Goal: Task Accomplishment & Management: Use online tool/utility

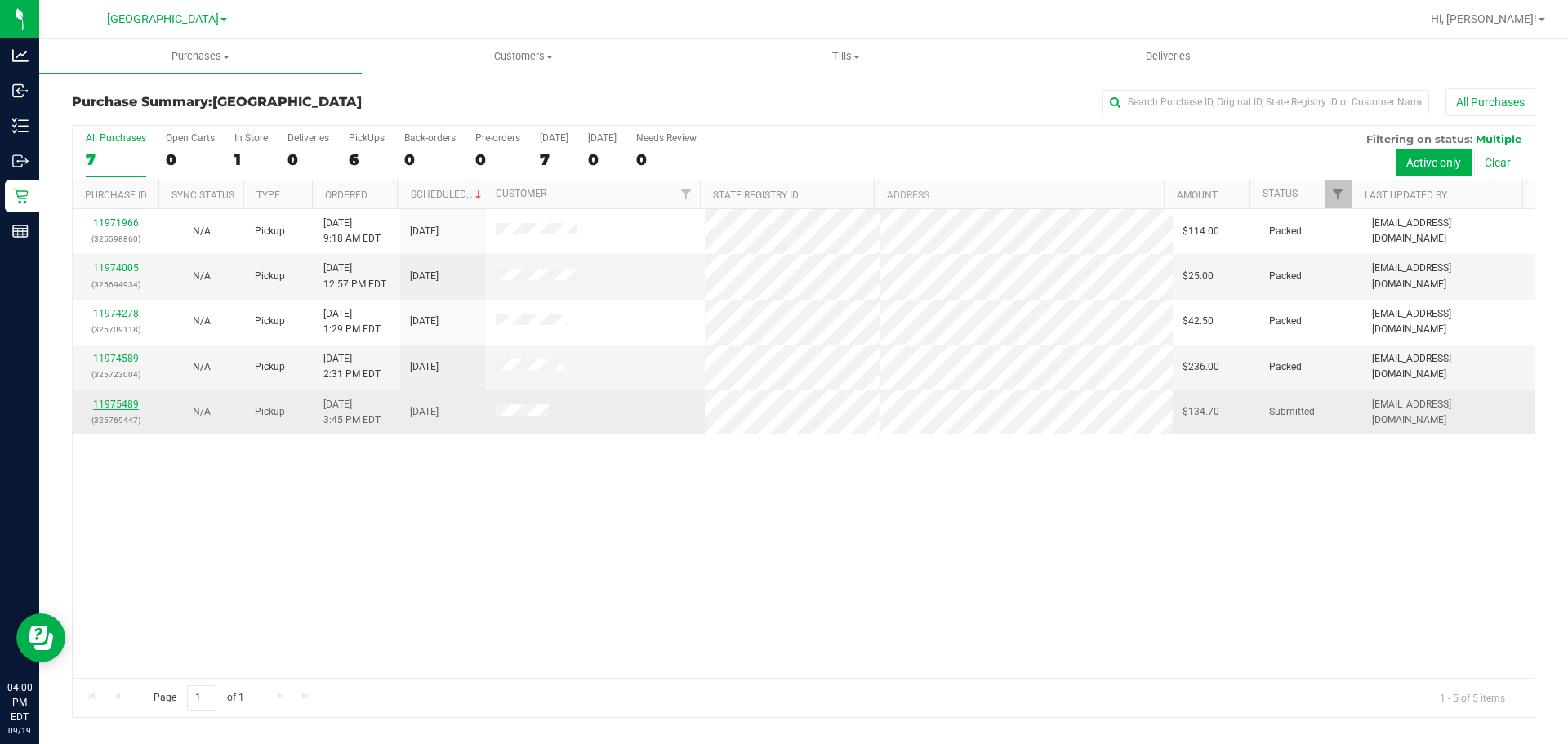
click at [102, 408] on link "11975489" at bounding box center [116, 404] width 46 height 11
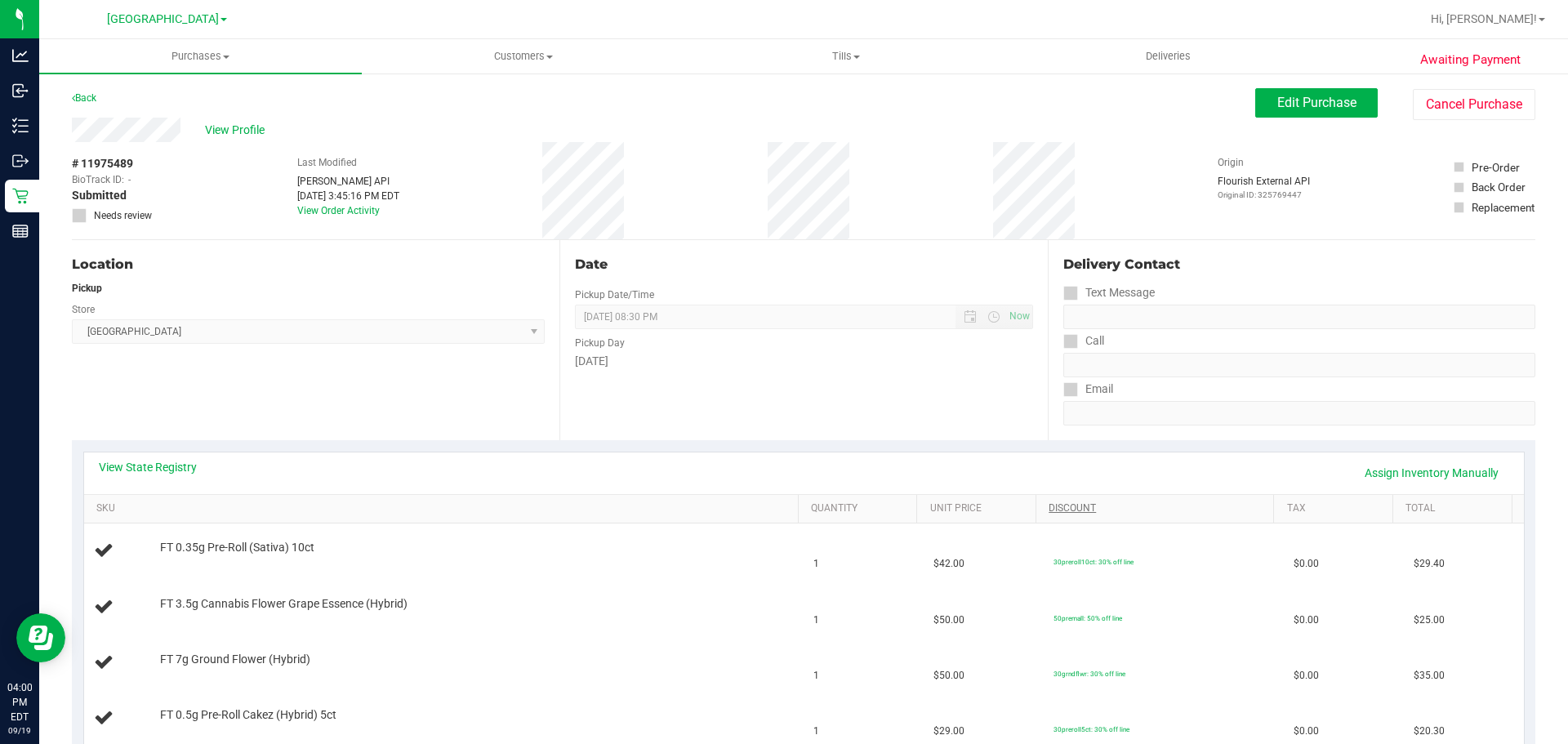
scroll to position [490, 0]
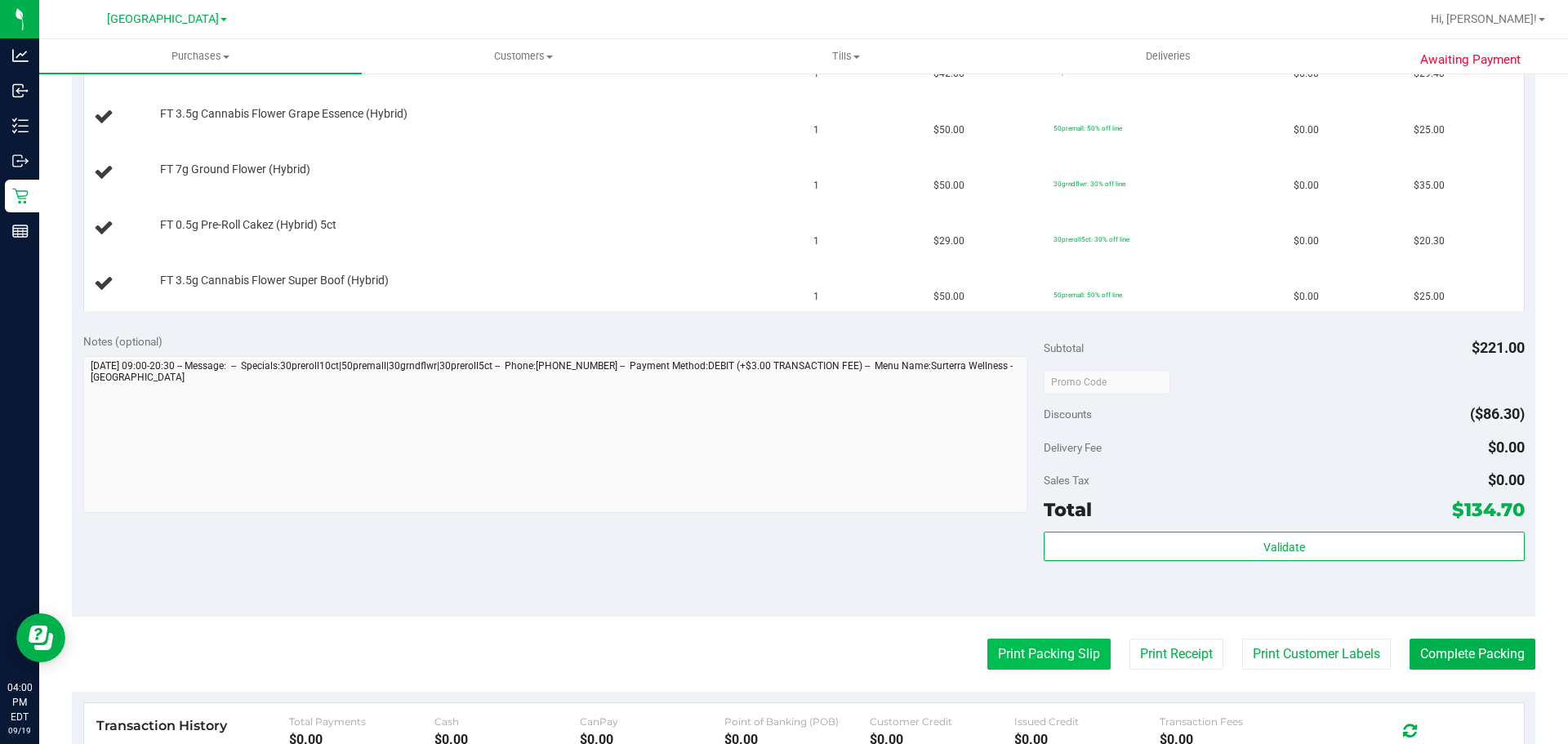
click at [1055, 661] on button "Print Packing Slip" at bounding box center [1049, 654] width 123 height 31
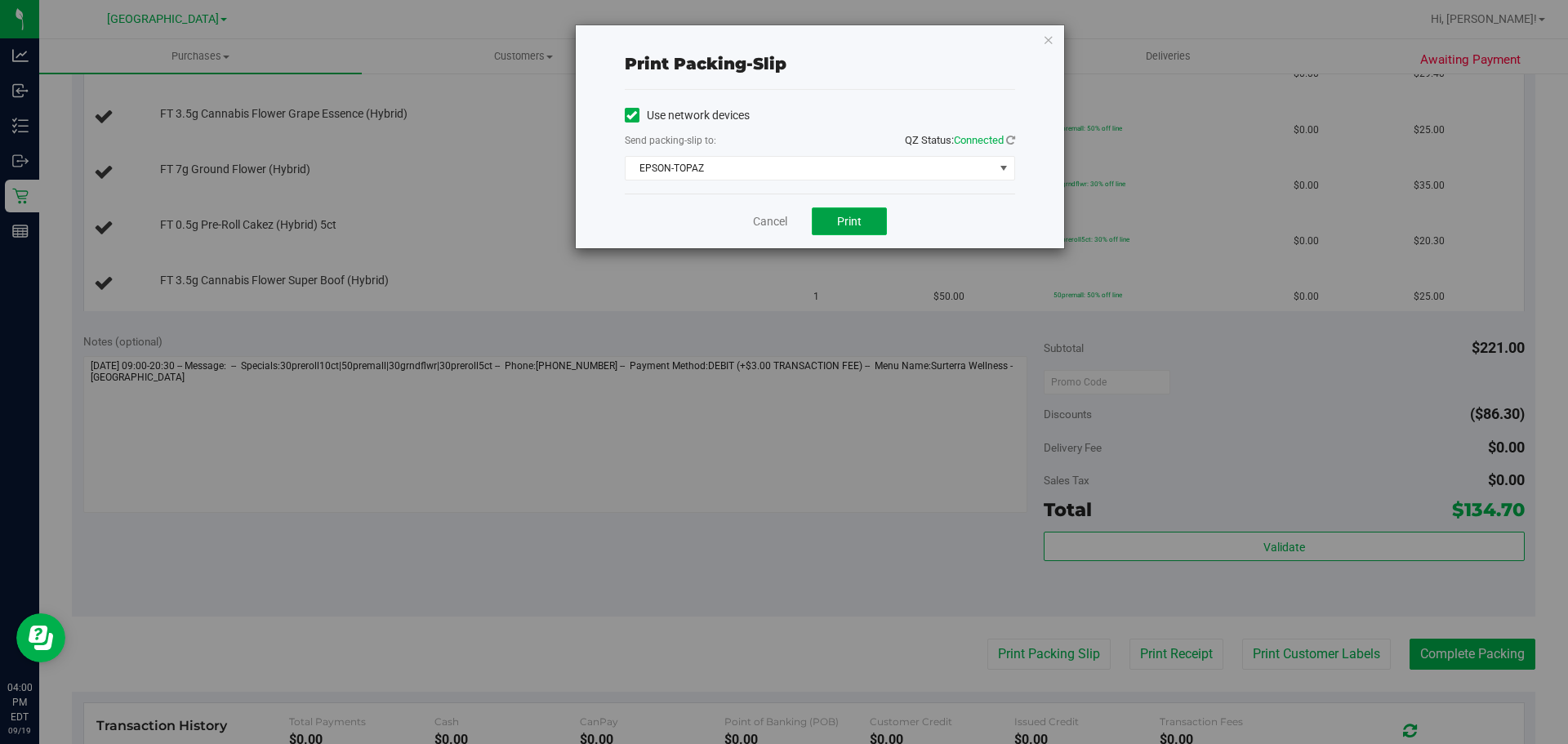
click at [875, 221] on button "Print" at bounding box center [849, 221] width 75 height 28
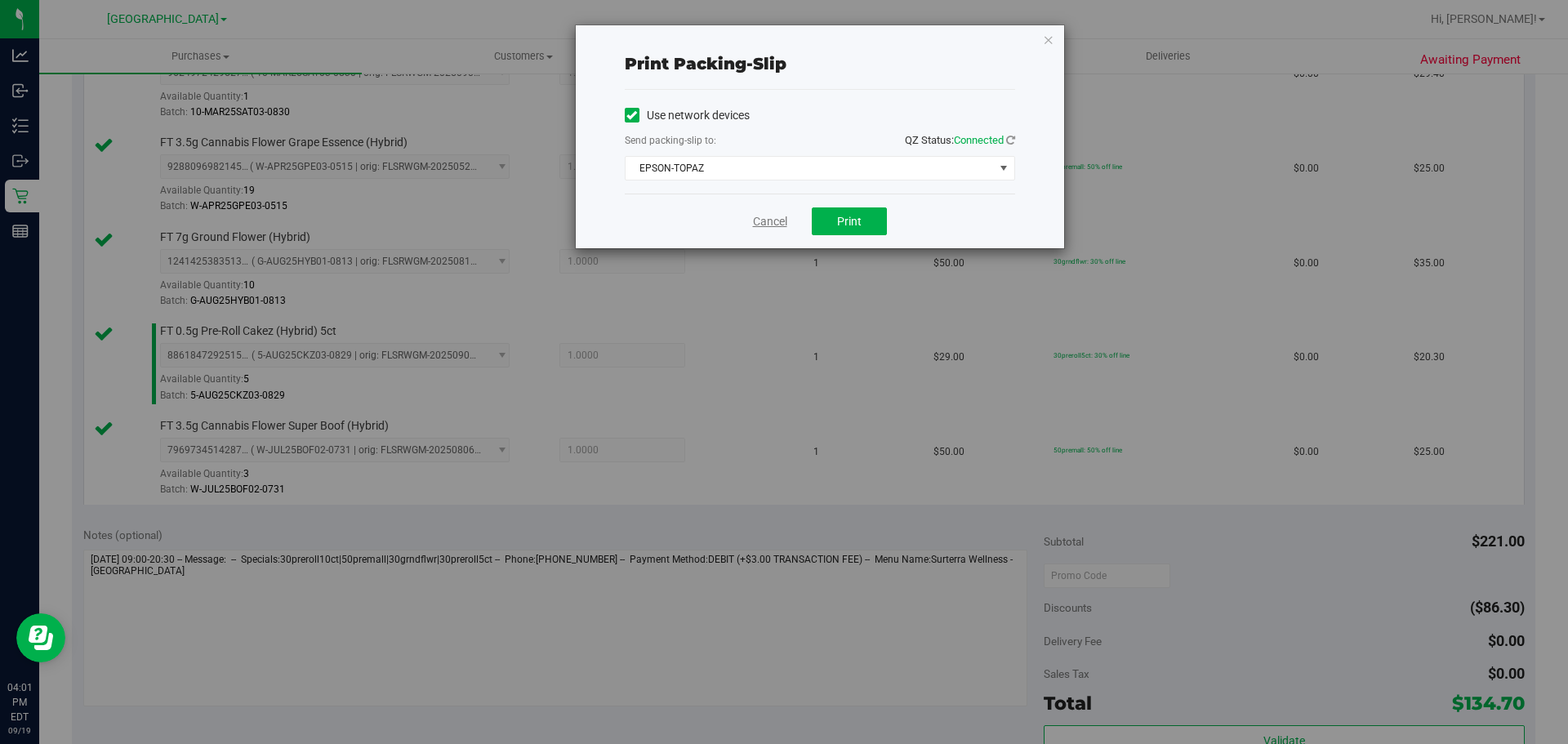
click at [762, 225] on link "Cancel" at bounding box center [770, 222] width 34 height 17
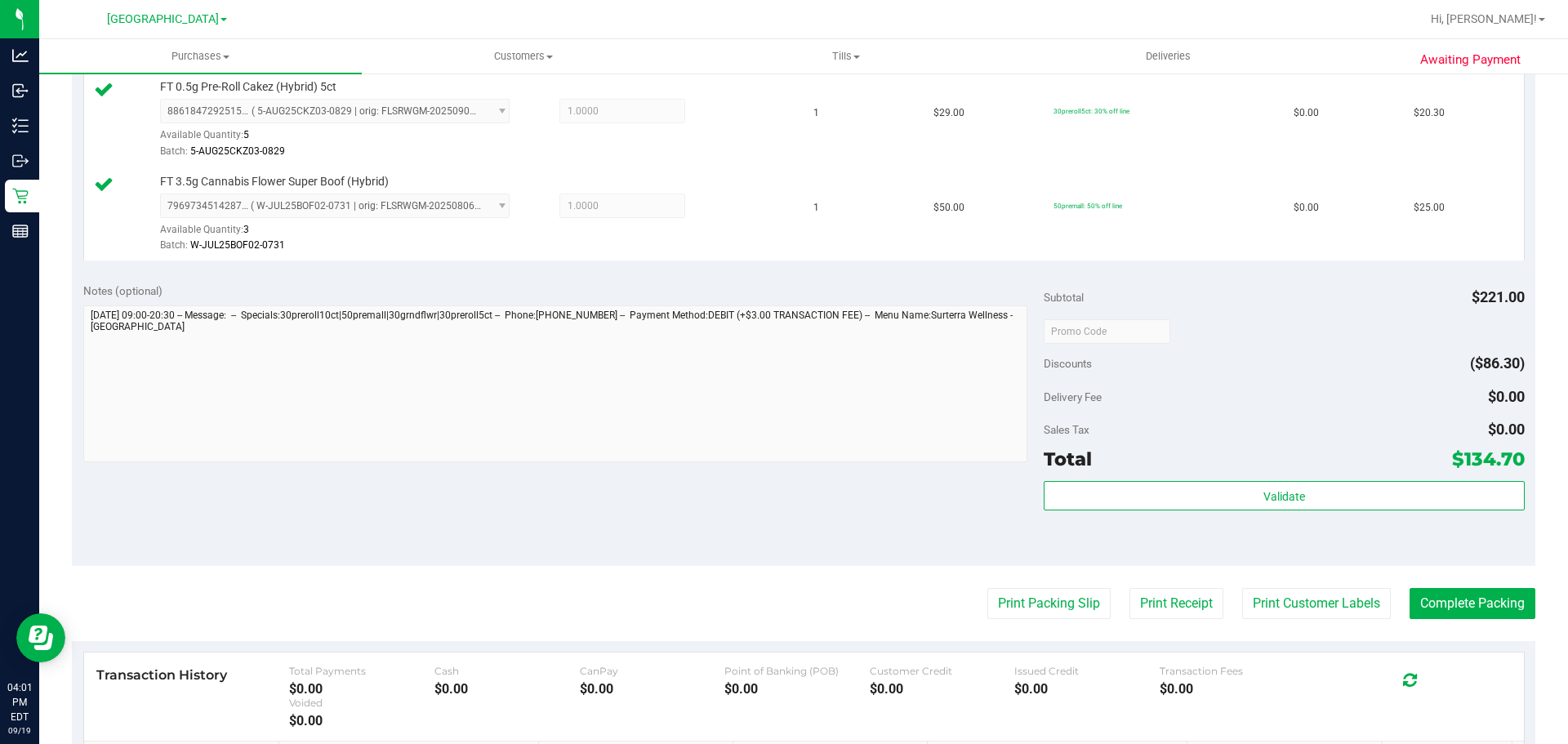
scroll to position [735, 0]
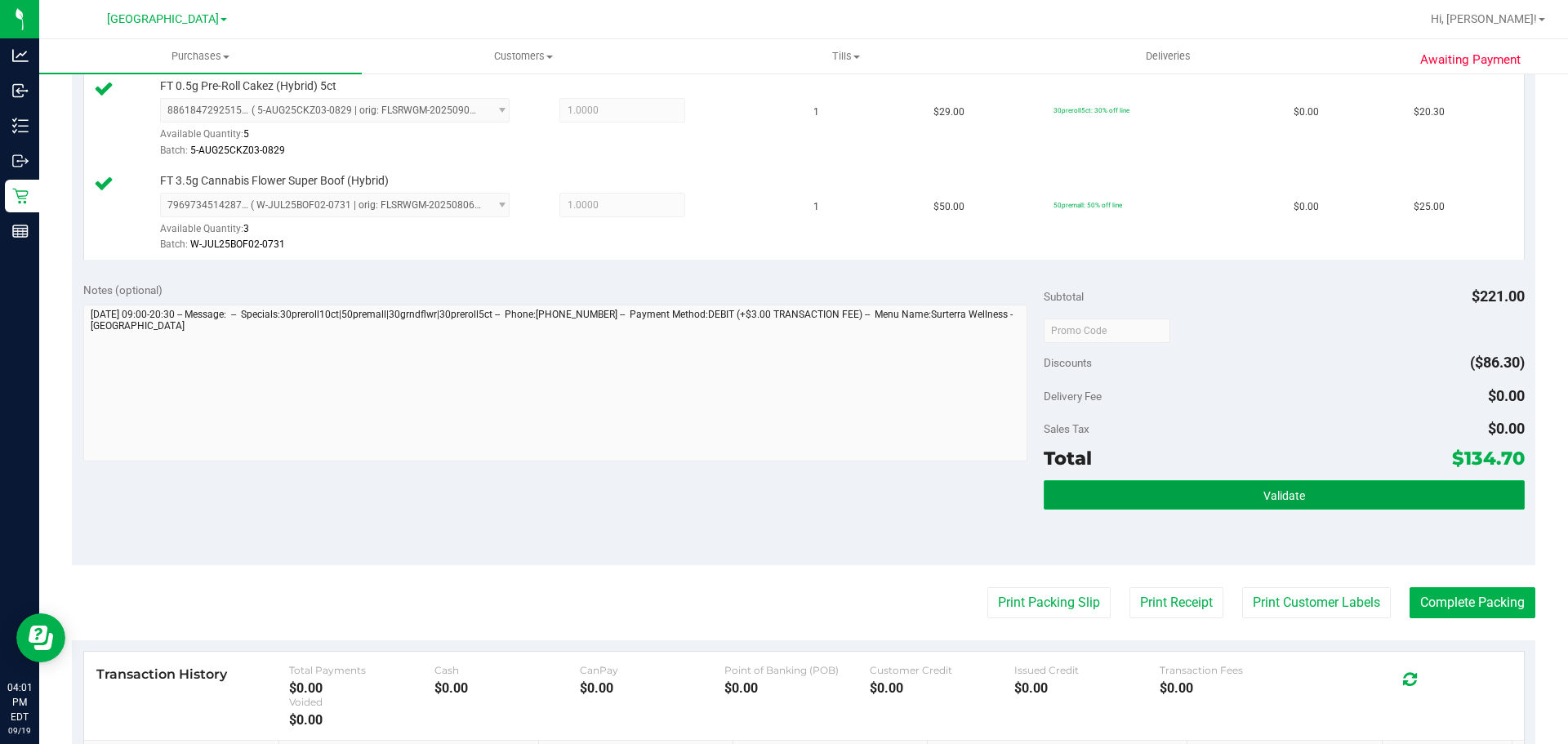
click at [1192, 503] on button "Validate" at bounding box center [1283, 495] width 480 height 30
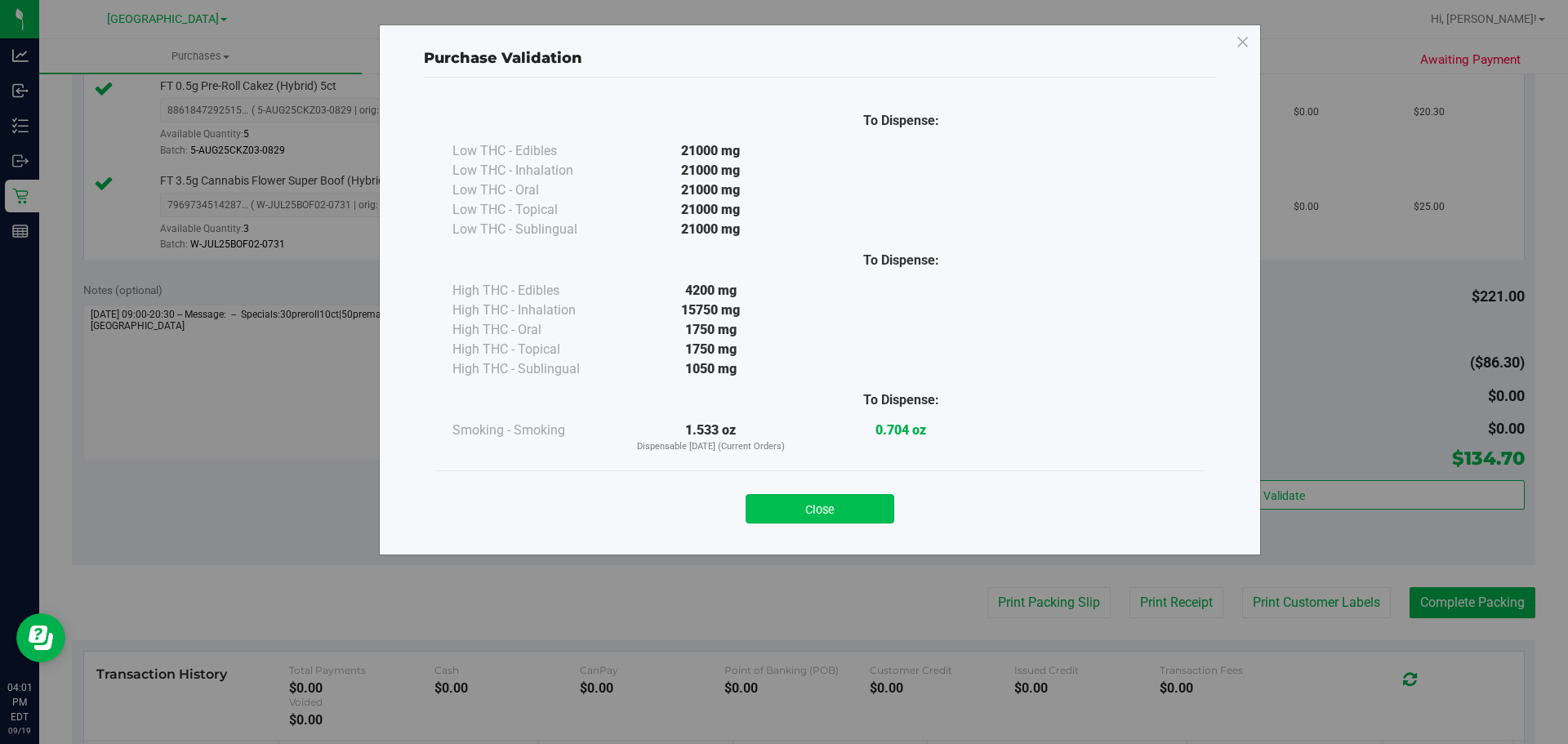
click at [847, 501] on button "Close" at bounding box center [819, 508] width 149 height 30
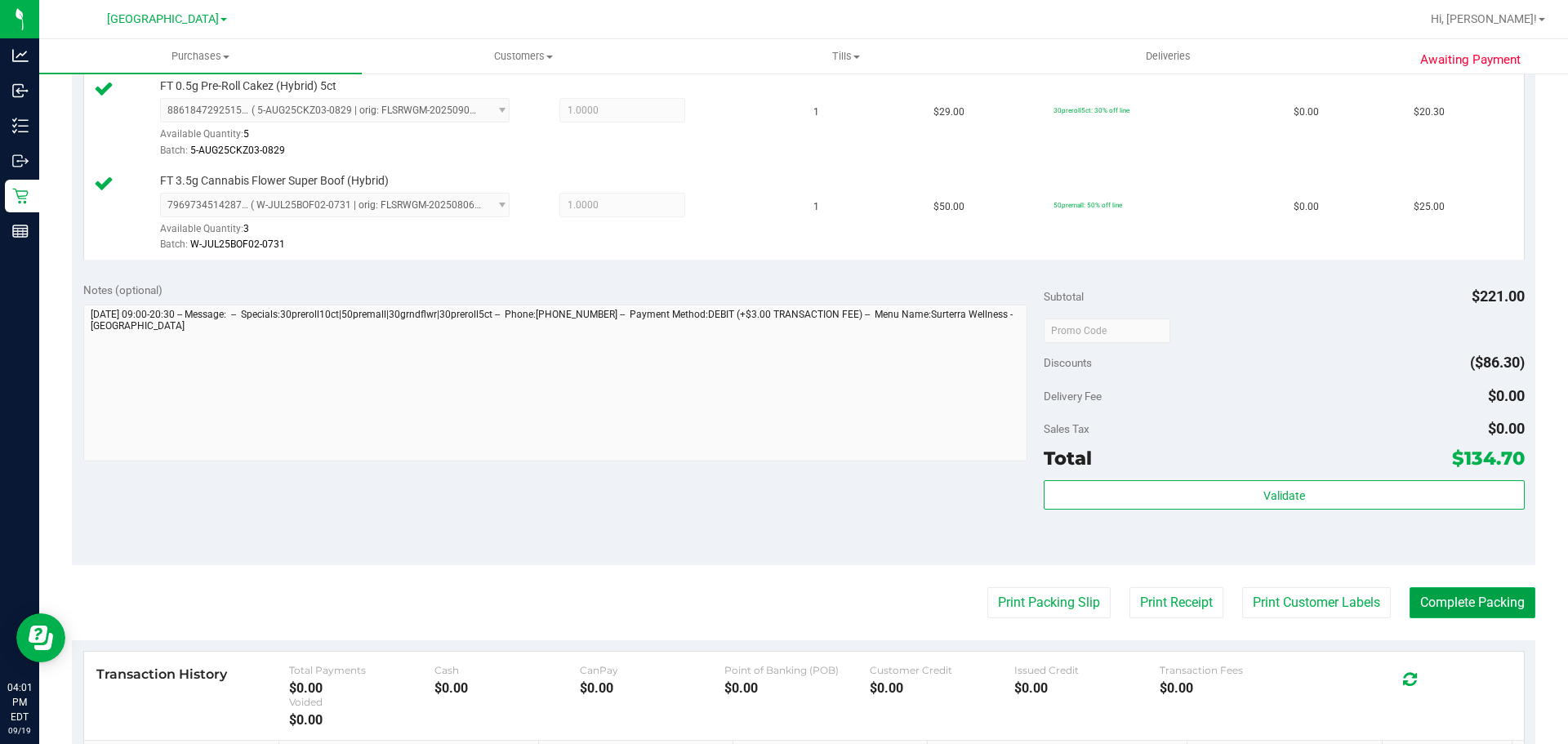
click at [1454, 593] on button "Complete Packing" at bounding box center [1472, 603] width 126 height 31
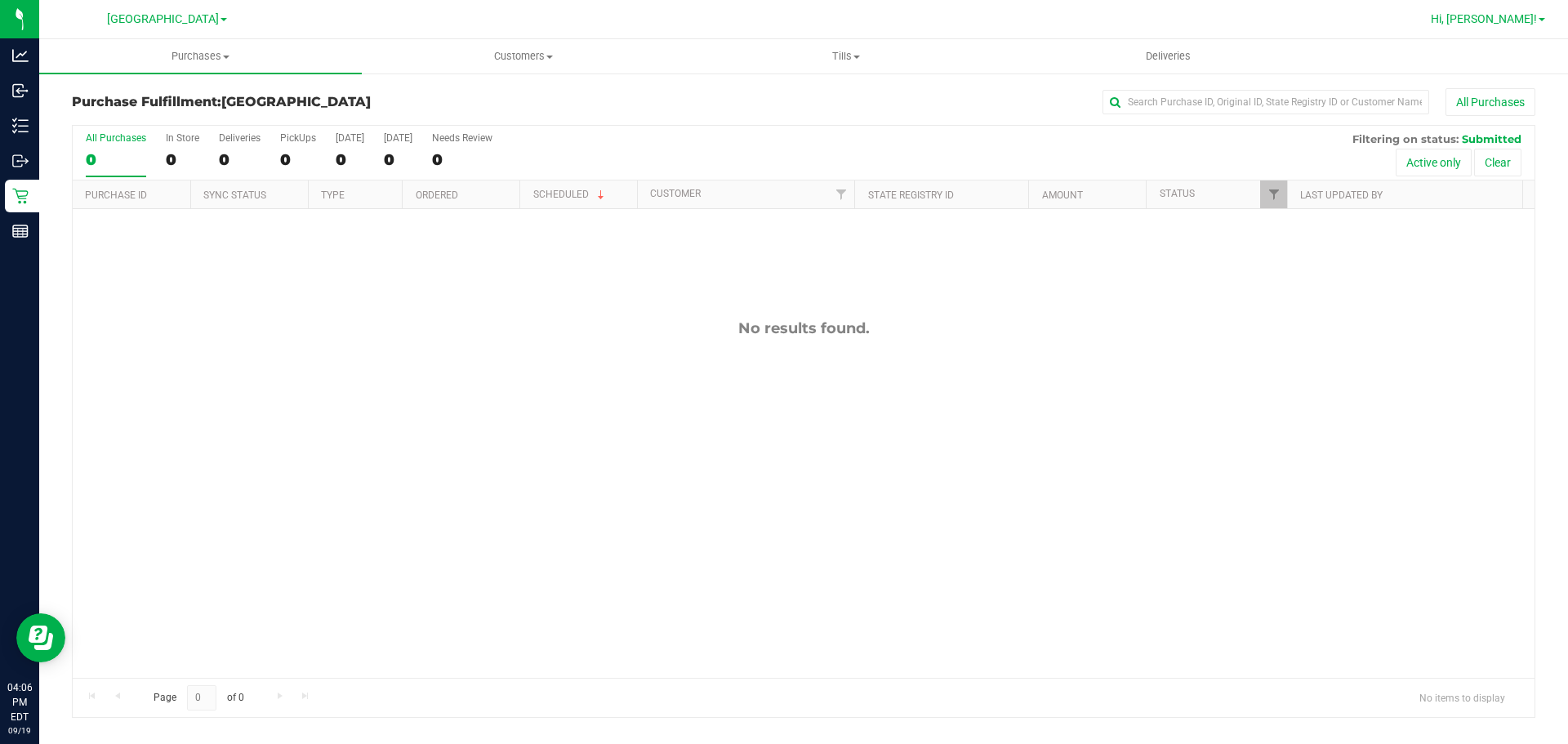
click at [1530, 27] on link "Hi, [PERSON_NAME]!" at bounding box center [1488, 19] width 127 height 17
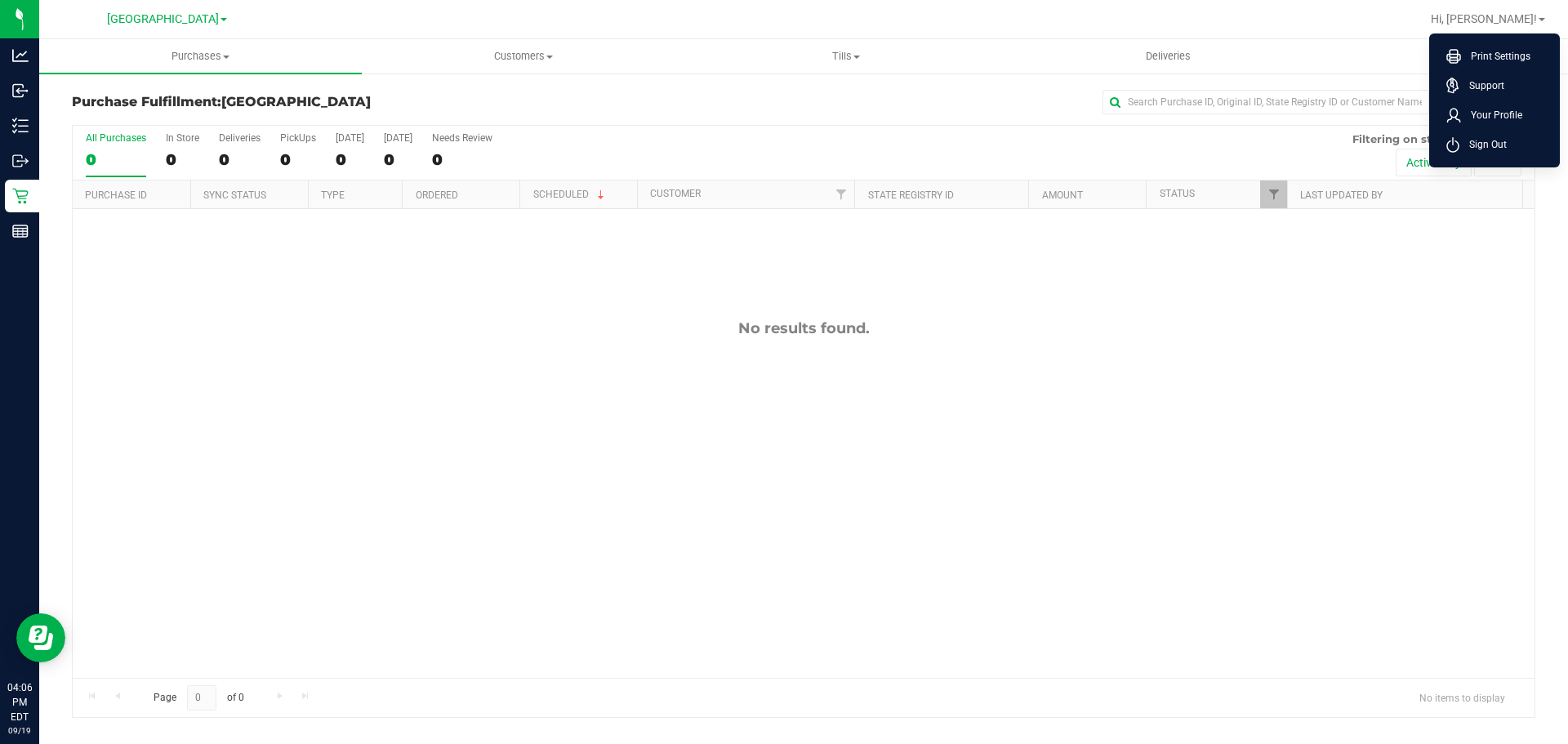
click at [1452, 160] on ul "Print Settings Support Your Profile Sign Out" at bounding box center [1494, 100] width 131 height 134
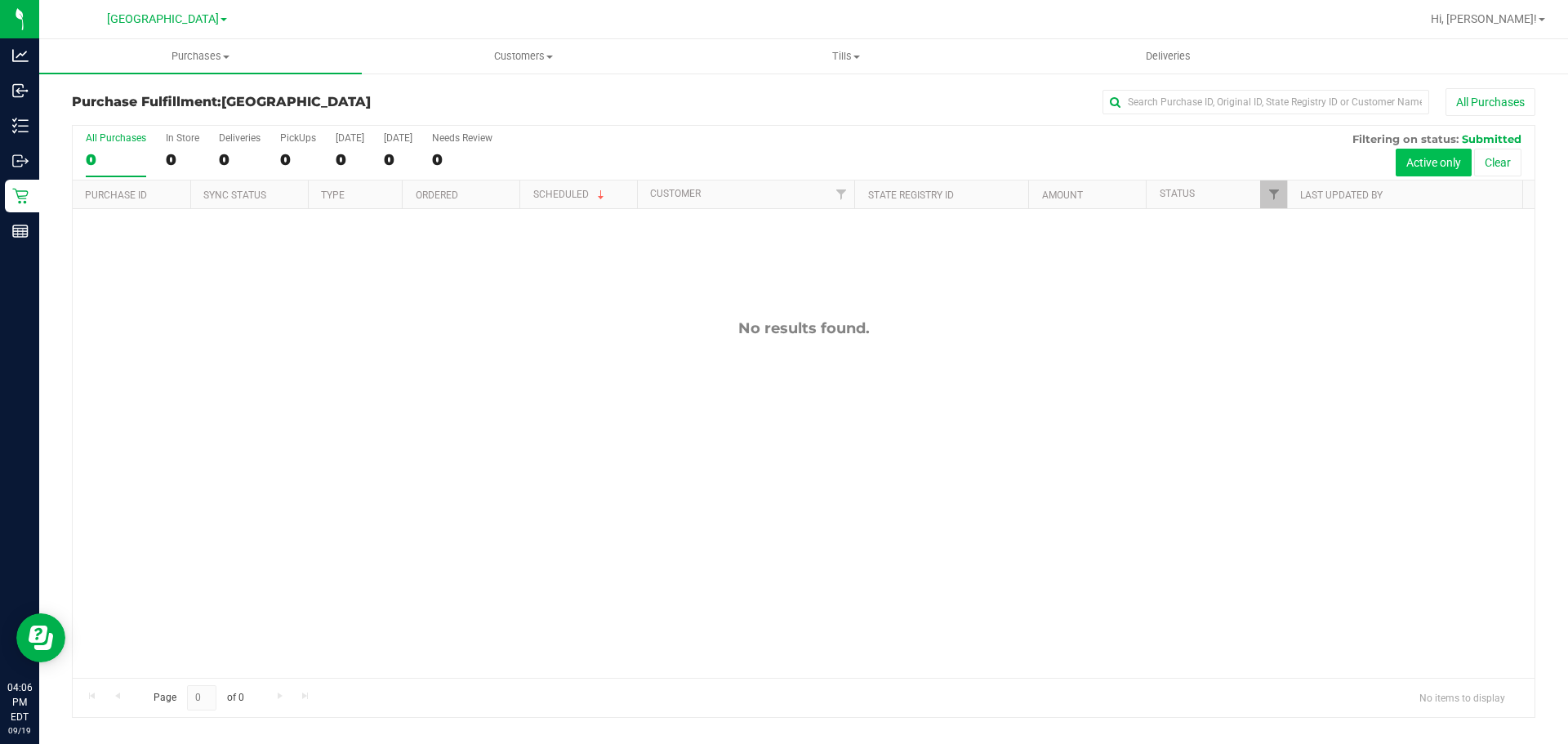
click at [1455, 152] on button "Active only" at bounding box center [1433, 162] width 76 height 28
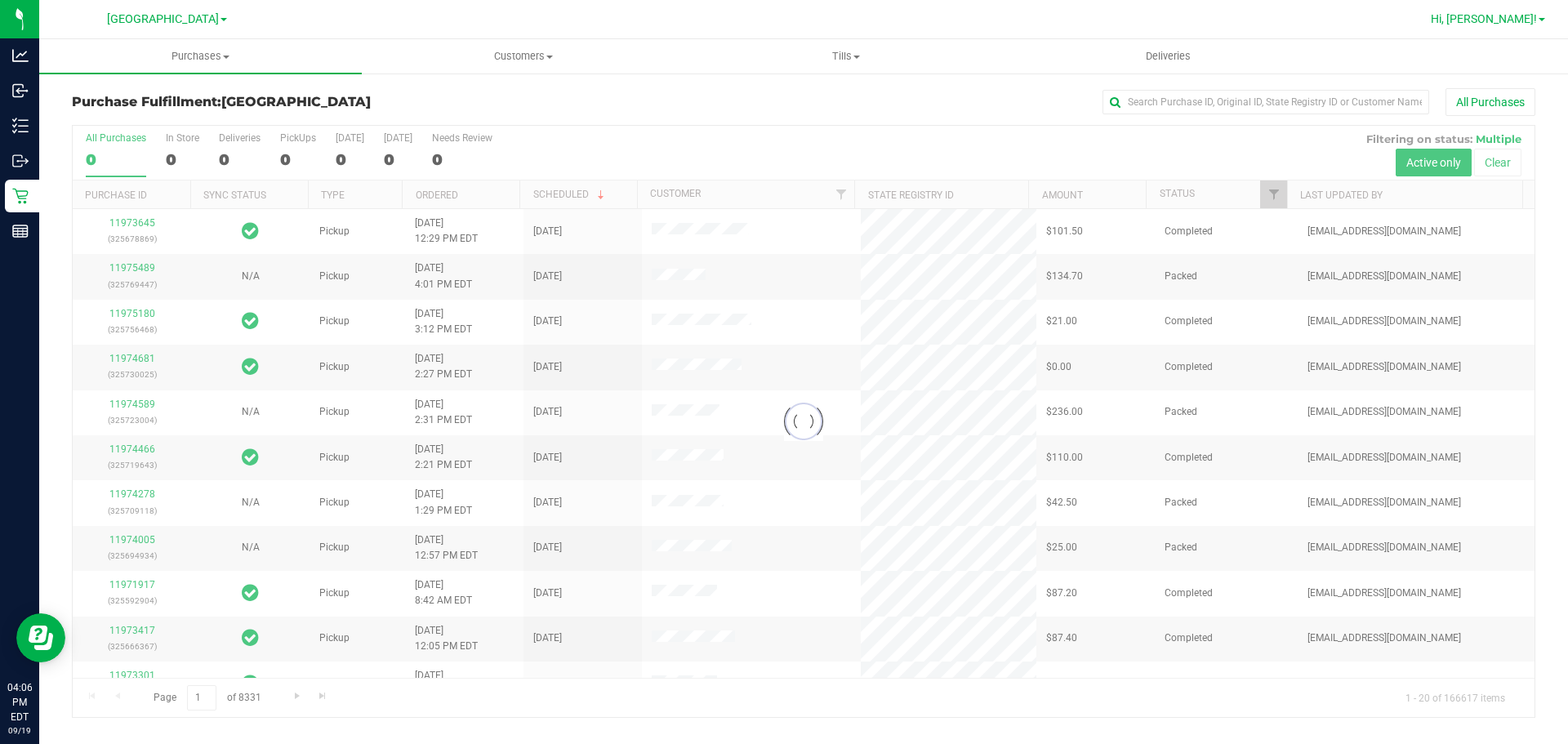
click at [1514, 15] on span "Hi, [PERSON_NAME]!" at bounding box center [1483, 18] width 106 height 13
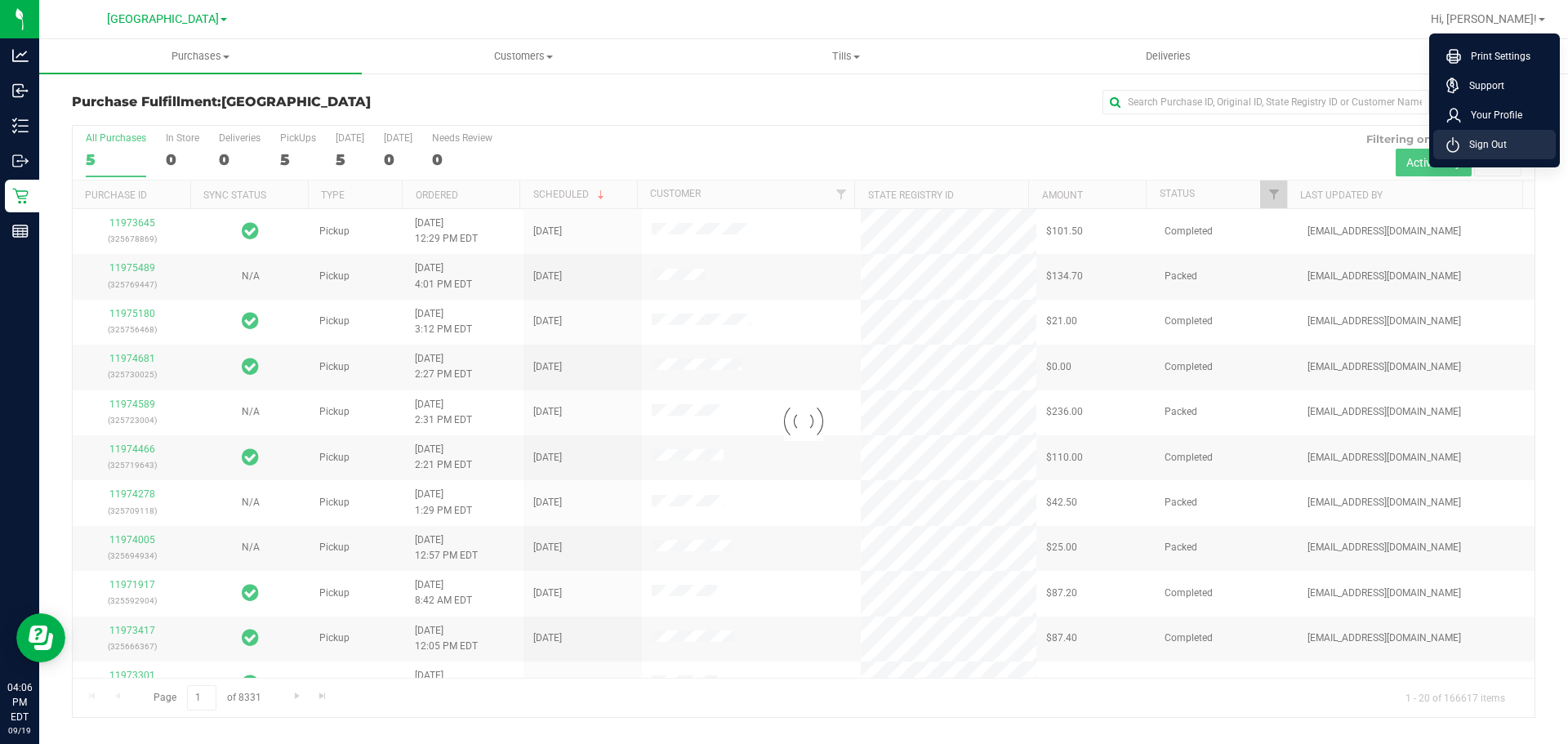
click at [1526, 147] on li "Sign Out" at bounding box center [1494, 145] width 122 height 30
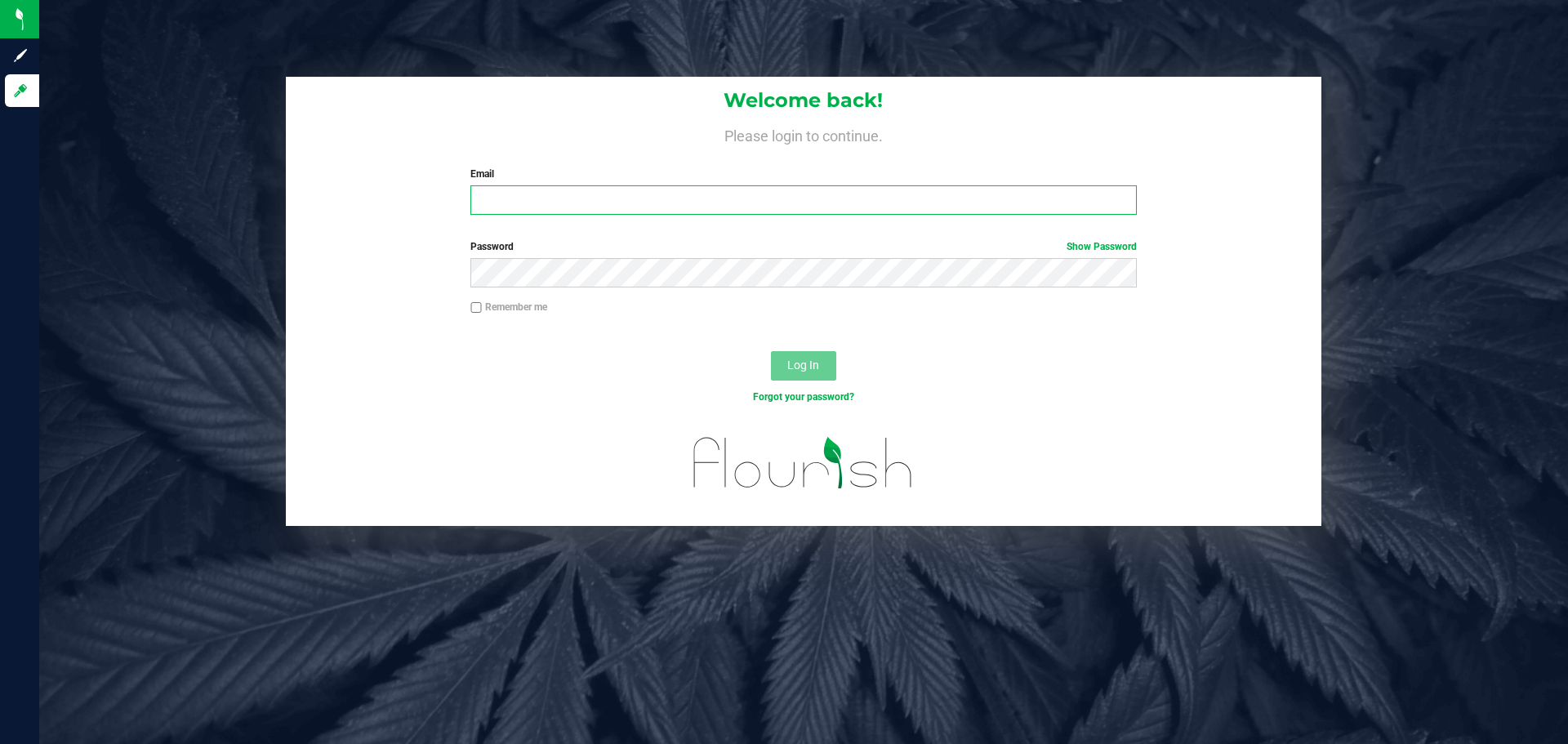
click at [558, 203] on input "Email" at bounding box center [802, 200] width 665 height 30
type input "[EMAIL_ADDRESS][DOMAIN_NAME]"
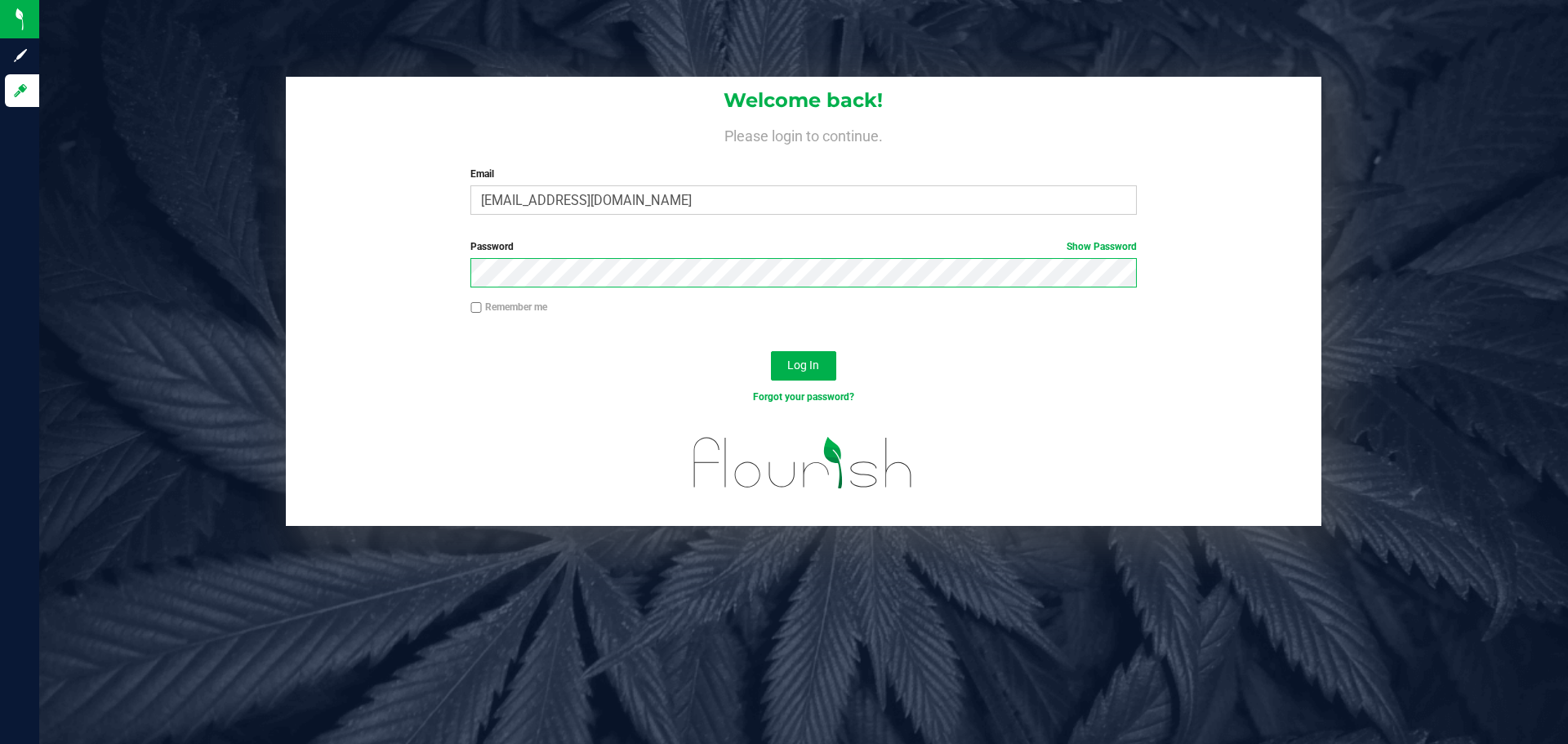
click at [771, 351] on button "Log In" at bounding box center [803, 366] width 65 height 30
click at [1116, 247] on link "Show Password" at bounding box center [1101, 246] width 71 height 11
click at [1116, 246] on link "Hide Password" at bounding box center [1103, 246] width 65 height 11
click at [778, 371] on button "Log In" at bounding box center [803, 366] width 65 height 30
